Goal: Transaction & Acquisition: Obtain resource

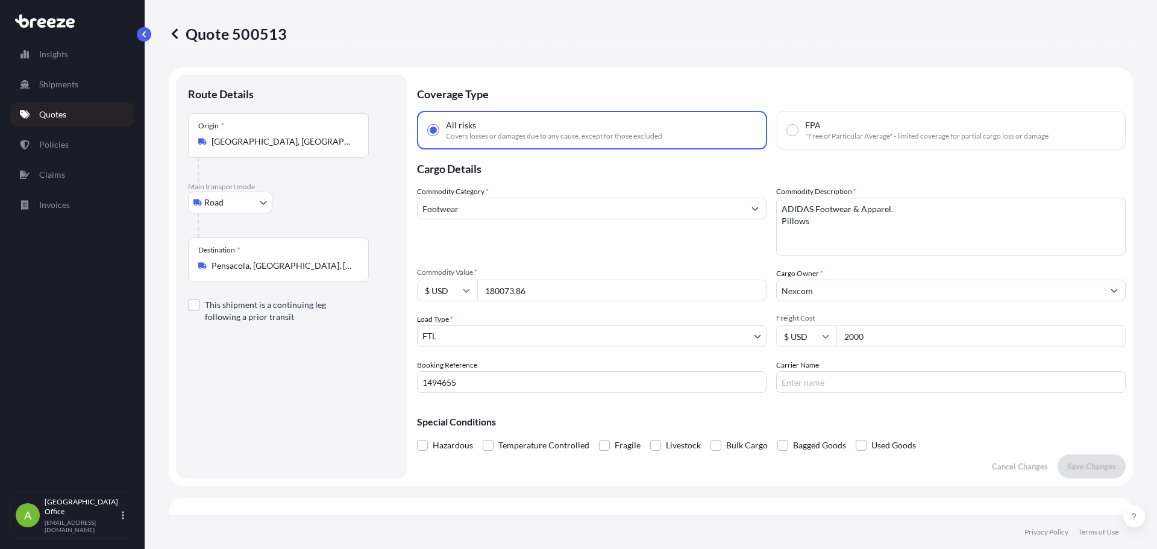
select select "Road"
select select "2"
click at [56, 113] on p "Quotes" at bounding box center [52, 115] width 27 height 12
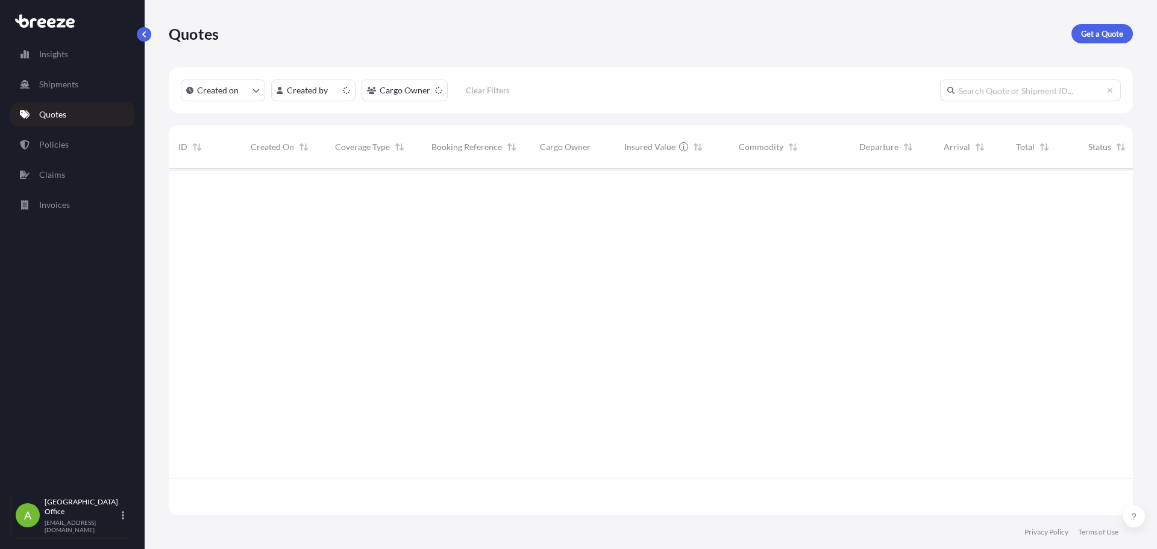
scroll to position [344, 955]
click at [1096, 29] on p "Get a Quote" at bounding box center [1102, 34] width 42 height 12
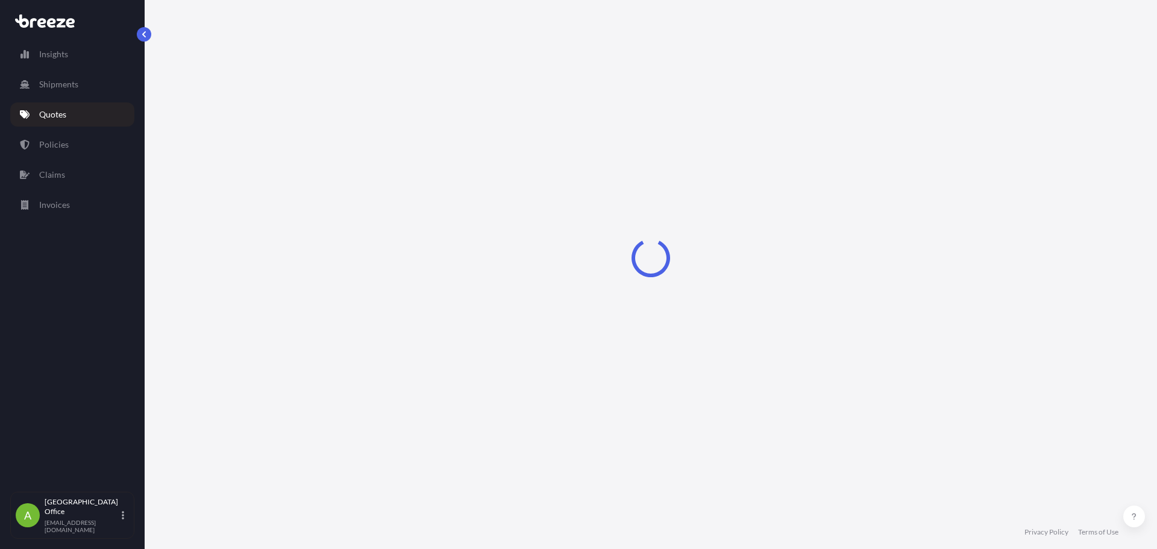
select select "Sea"
select select "1"
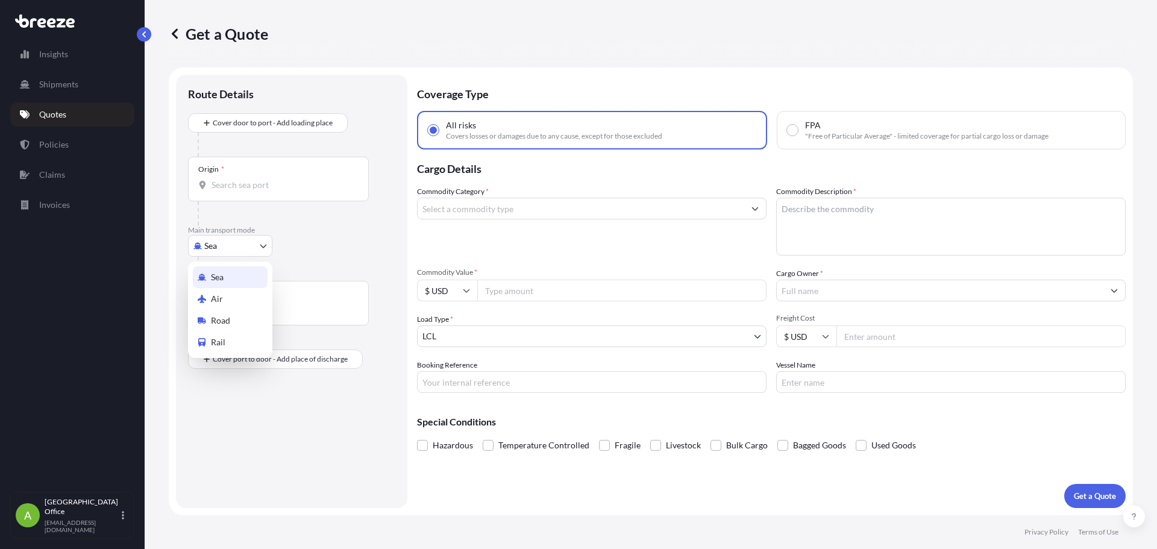
click at [236, 245] on body "Insights Shipments Quotes Policies Claims Invoices A Atlanta Office [EMAIL_ADDR…" at bounding box center [578, 274] width 1157 height 549
click at [241, 320] on div "Road" at bounding box center [230, 321] width 75 height 22
select select "Road"
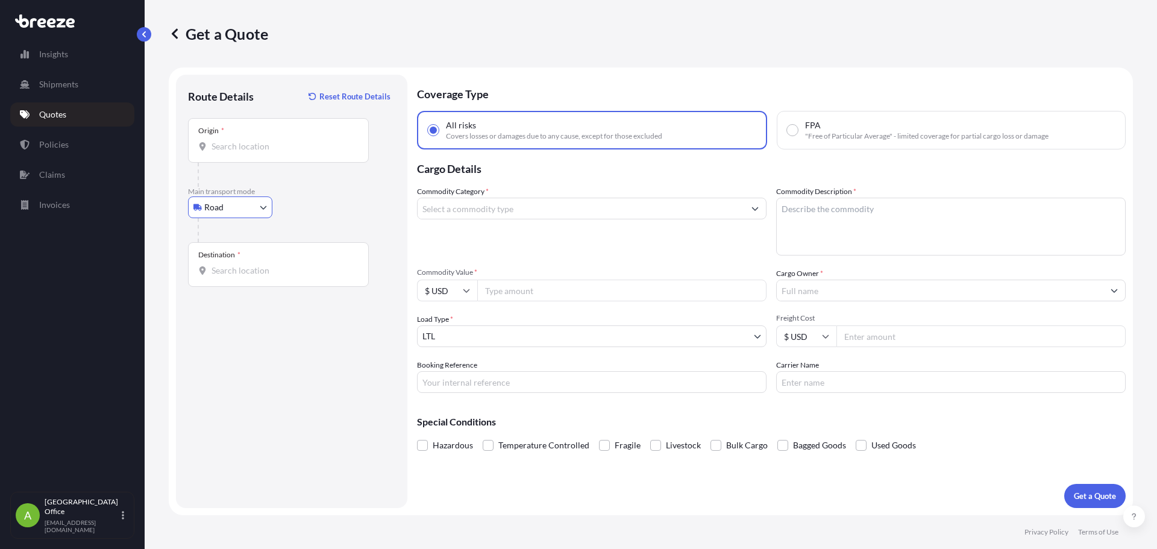
click at [271, 146] on input "Origin *" at bounding box center [283, 146] width 142 height 12
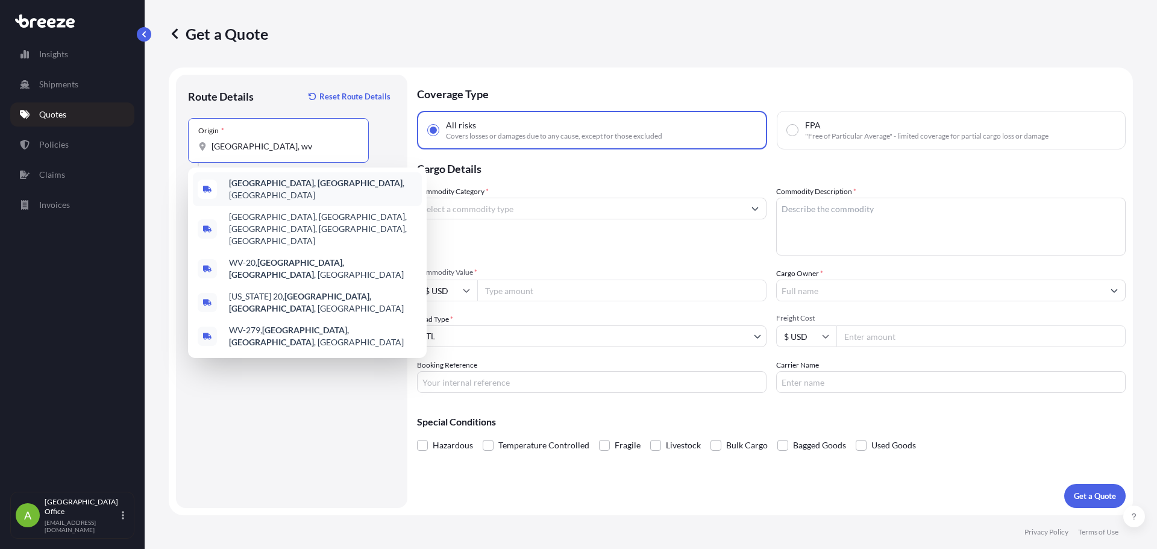
click at [271, 179] on div "[GEOGRAPHIC_DATA], [GEOGRAPHIC_DATA] , [GEOGRAPHIC_DATA]" at bounding box center [307, 189] width 229 height 34
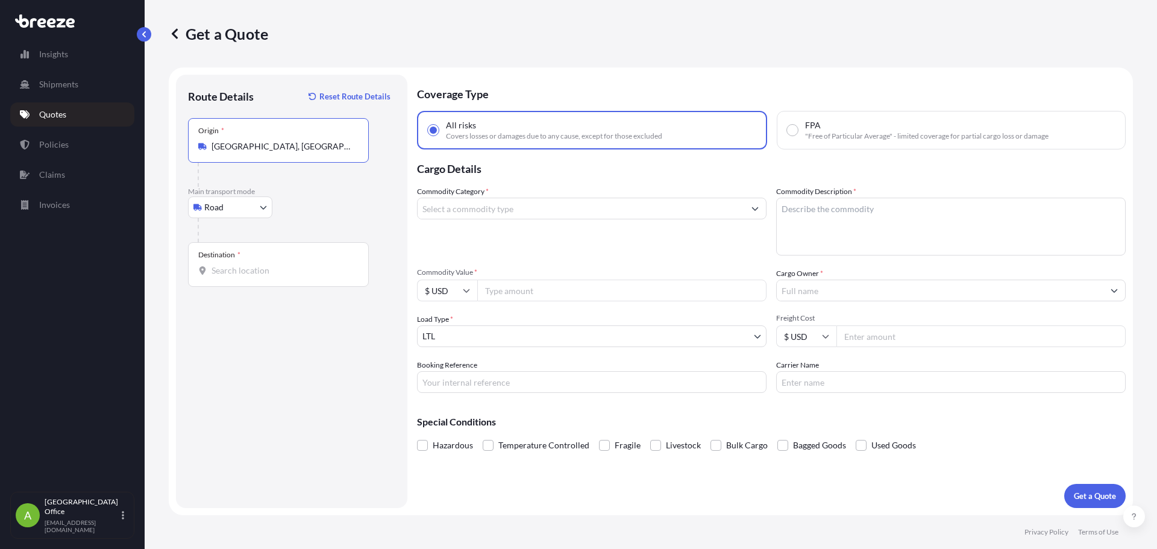
type input "[GEOGRAPHIC_DATA], [GEOGRAPHIC_DATA], [GEOGRAPHIC_DATA]"
click at [266, 265] on input "Destination *" at bounding box center [283, 271] width 142 height 12
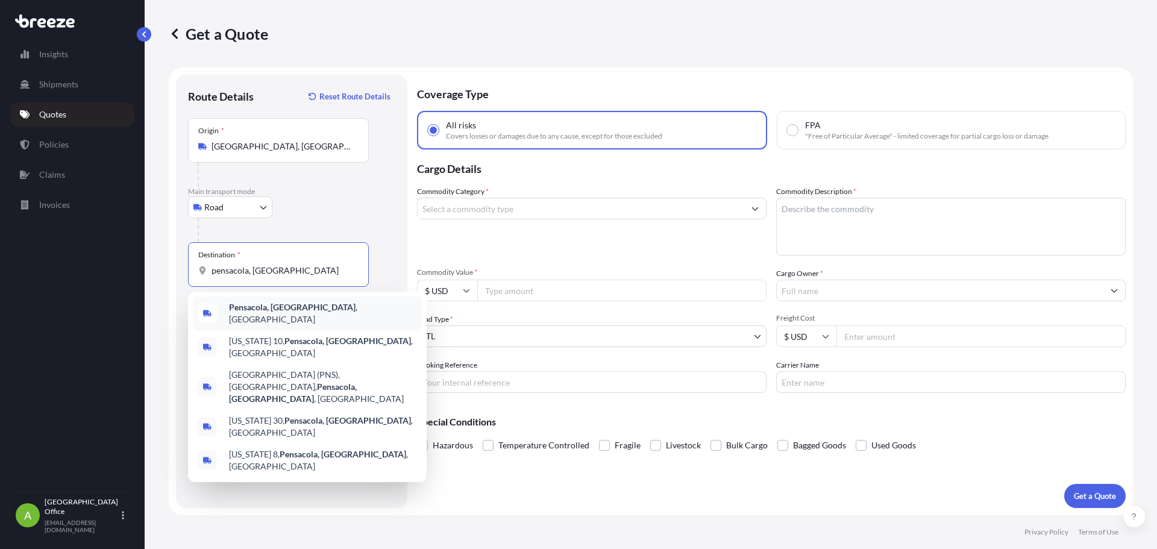
click at [277, 309] on b "Pensacola, [GEOGRAPHIC_DATA]" at bounding box center [292, 307] width 127 height 10
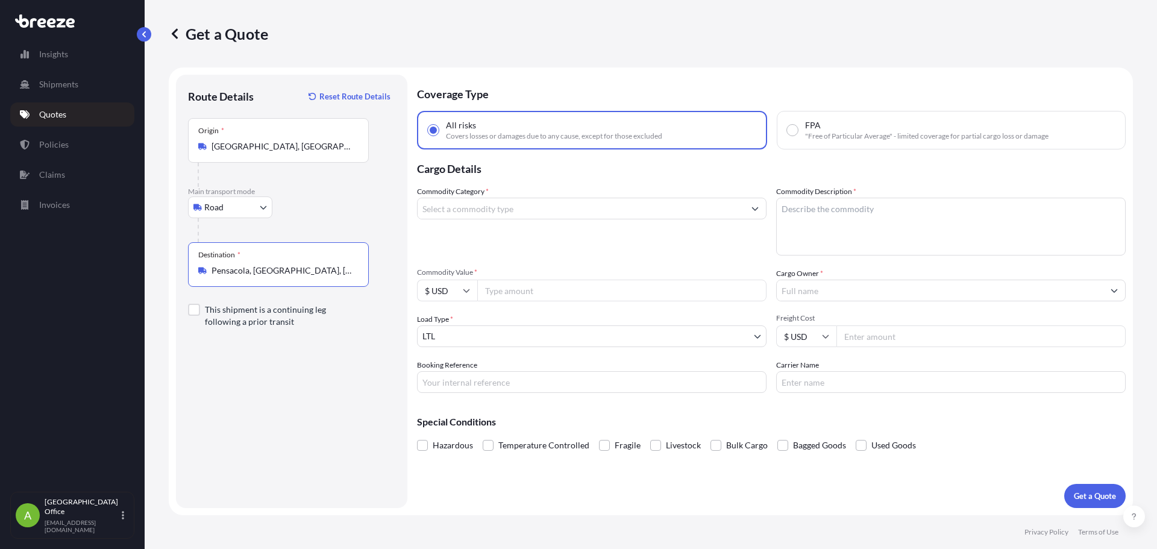
type input "Pensacola, [GEOGRAPHIC_DATA], [GEOGRAPHIC_DATA]"
click at [523, 215] on input "Commodity Category *" at bounding box center [581, 209] width 327 height 22
click at [518, 209] on input "Commodity Category *" at bounding box center [581, 209] width 327 height 22
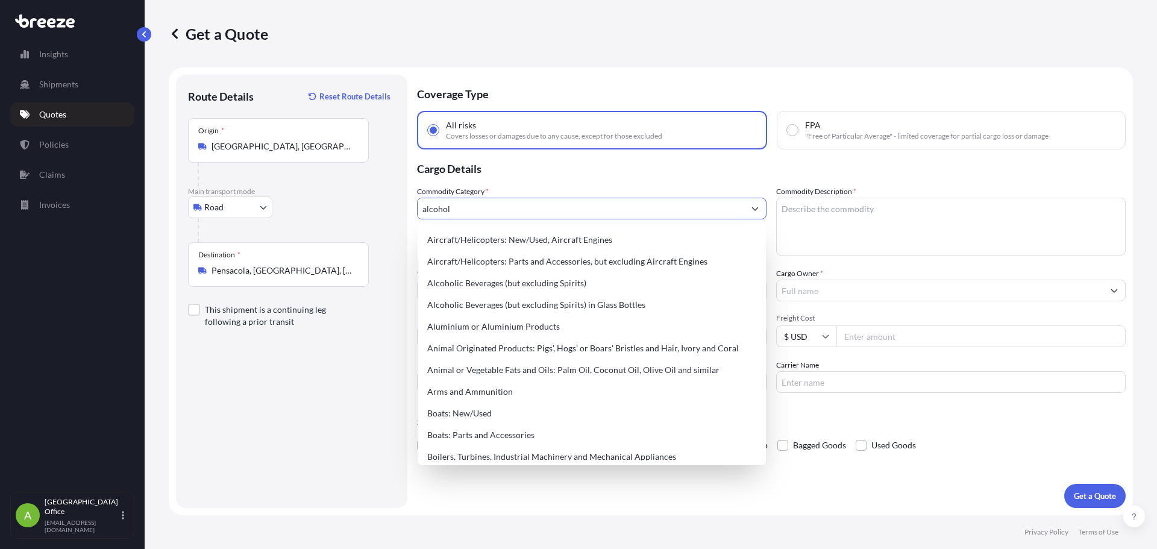
click at [477, 207] on input "alcohol" at bounding box center [581, 209] width 327 height 22
click at [724, 210] on input "alcoholspi" at bounding box center [581, 209] width 327 height 22
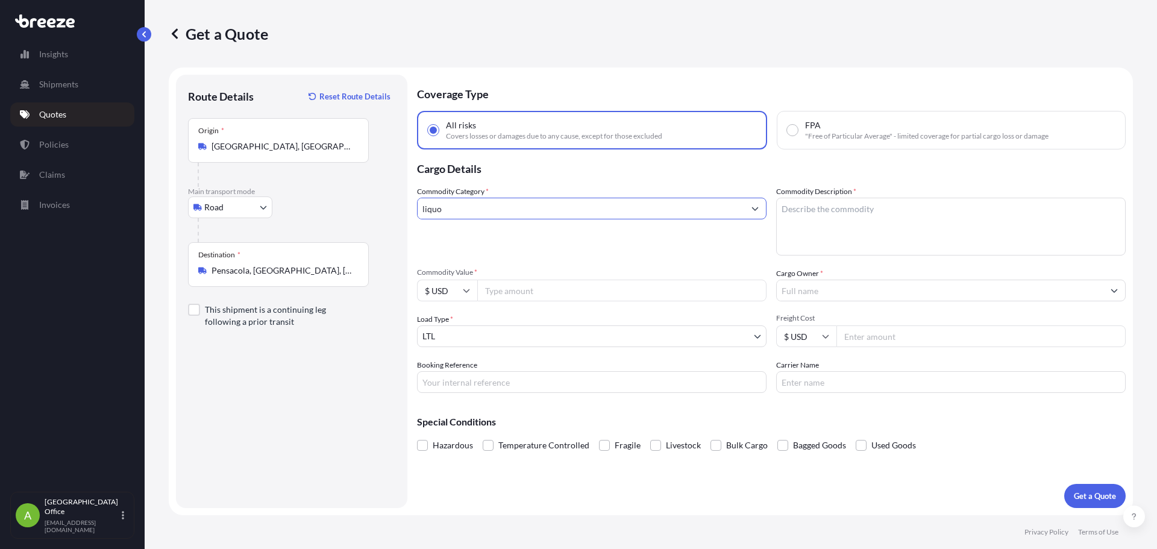
type input "liquor"
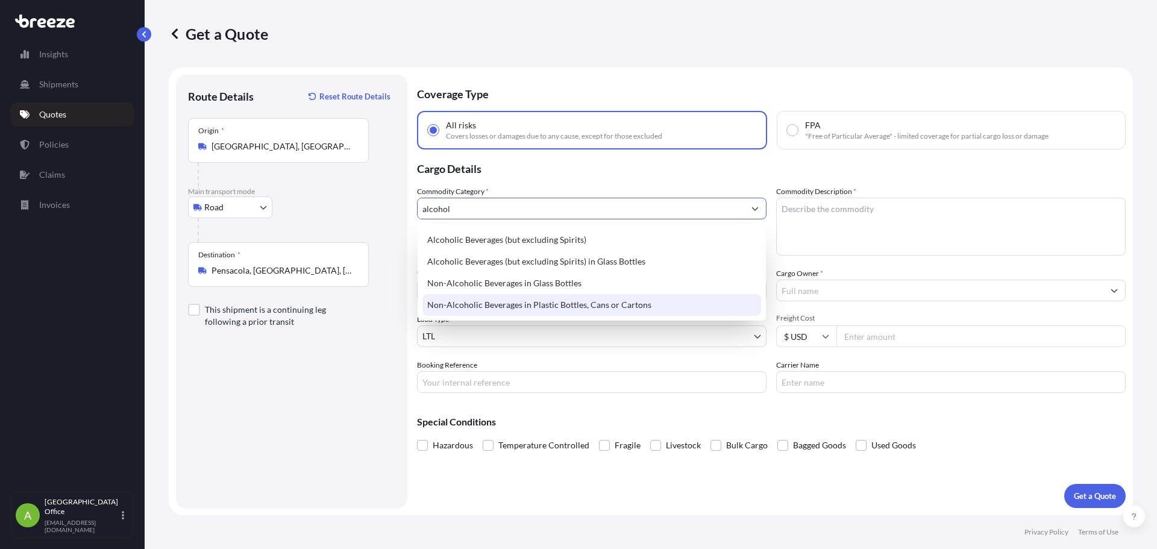
type input "alcohol"
click at [326, 371] on div "Route Details Reset Route Details Place of loading Road Road Rail Origin * [GEO…" at bounding box center [291, 291] width 207 height 409
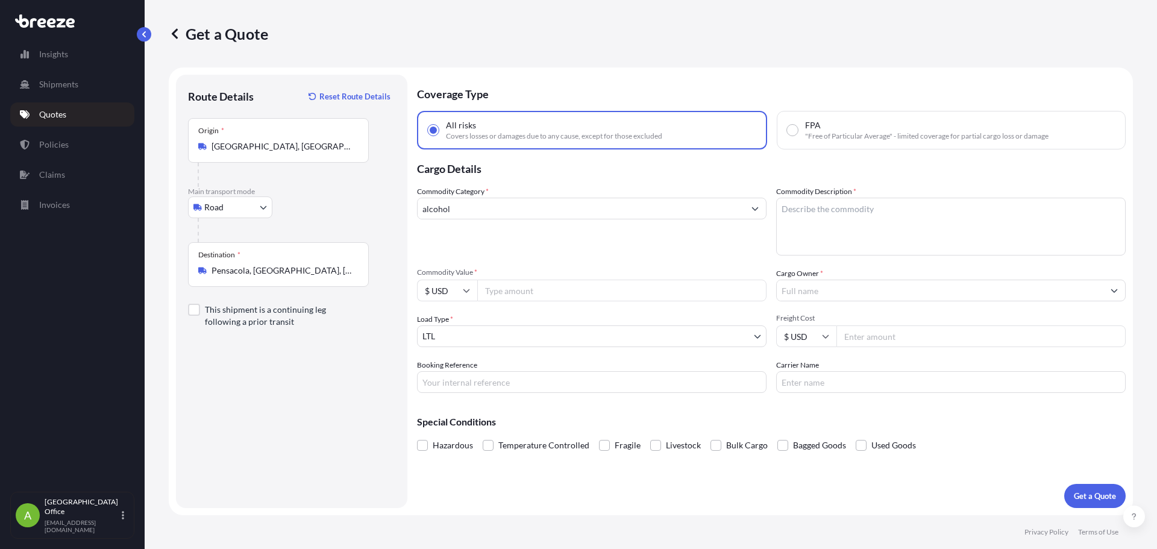
click at [540, 38] on div "Get a Quote" at bounding box center [651, 33] width 965 height 19
